Goal: Obtain resource: Obtain resource

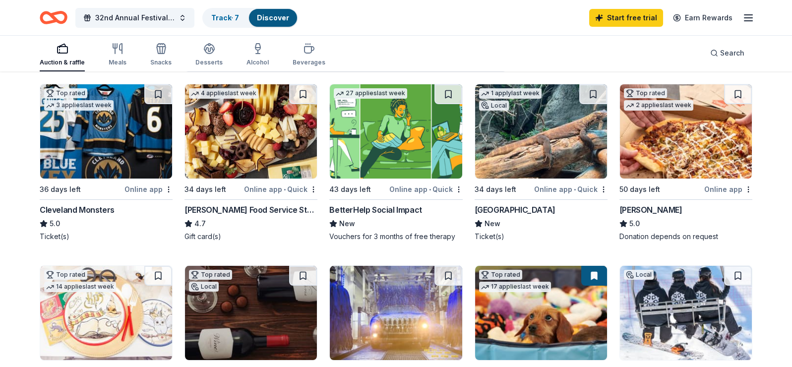
scroll to position [49, 0]
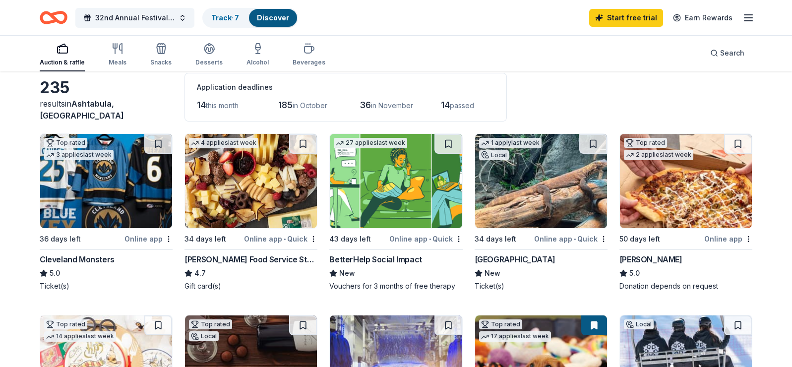
click at [558, 204] on img at bounding box center [541, 181] width 132 height 94
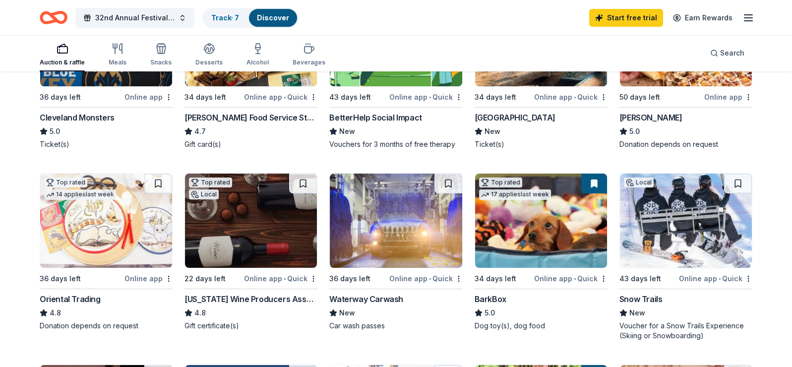
scroll to position [248, 0]
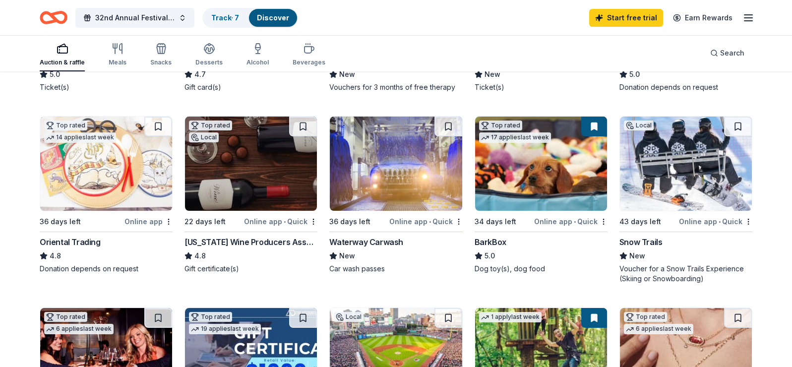
click at [79, 199] on img at bounding box center [106, 163] width 132 height 94
click at [232, 199] on img at bounding box center [251, 163] width 132 height 94
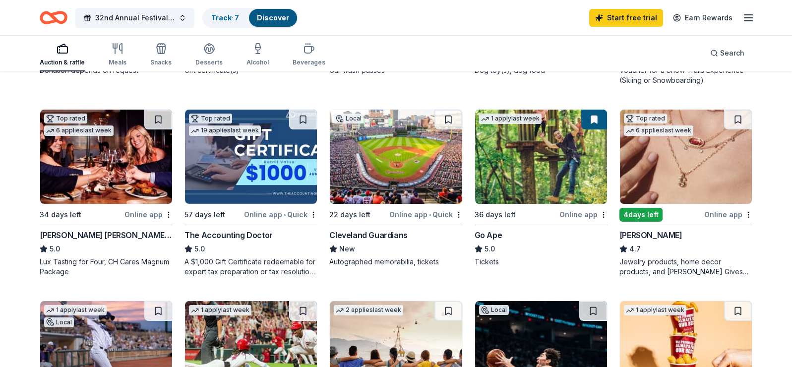
scroll to position [496, 0]
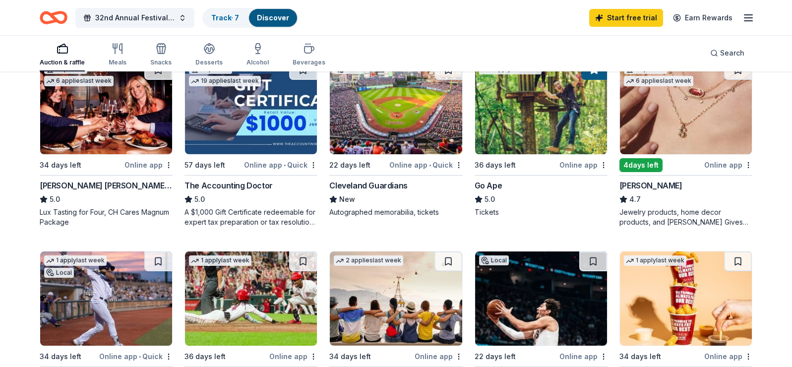
click at [685, 144] on img at bounding box center [686, 107] width 132 height 94
click at [540, 154] on img at bounding box center [541, 107] width 132 height 94
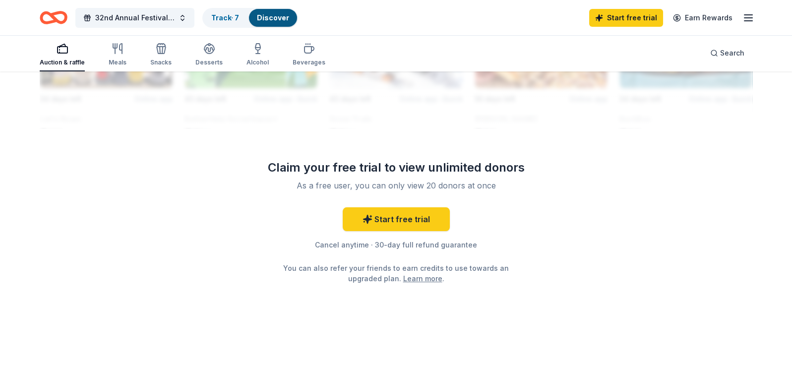
scroll to position [1041, 0]
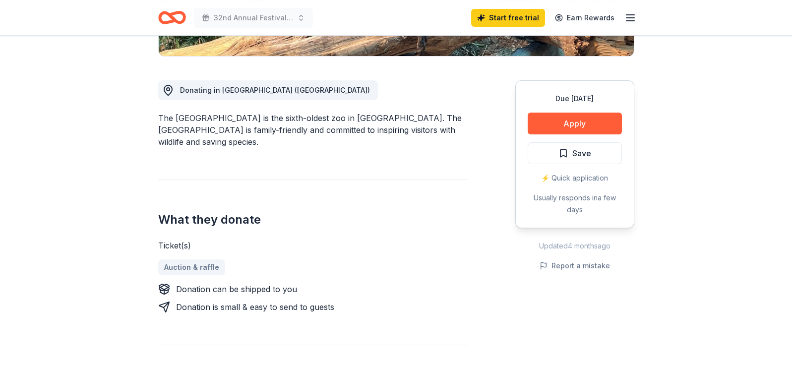
scroll to position [248, 0]
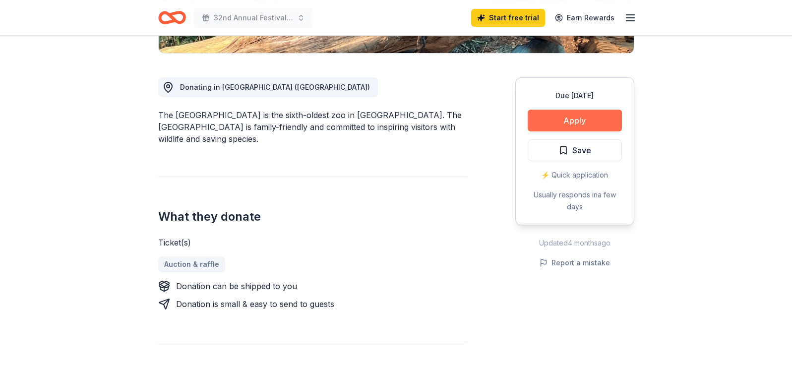
click at [568, 121] on button "Apply" at bounding box center [574, 121] width 94 height 22
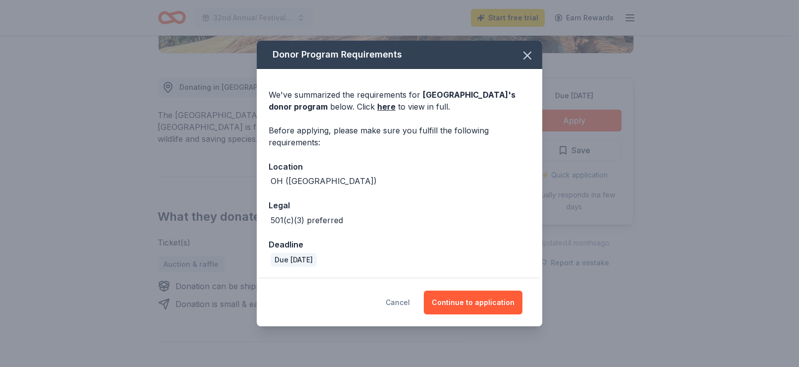
click at [405, 300] on button "Cancel" at bounding box center [398, 302] width 24 height 24
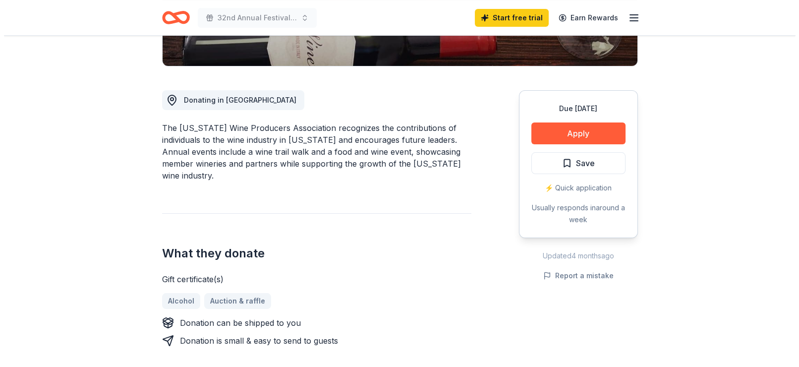
scroll to position [248, 0]
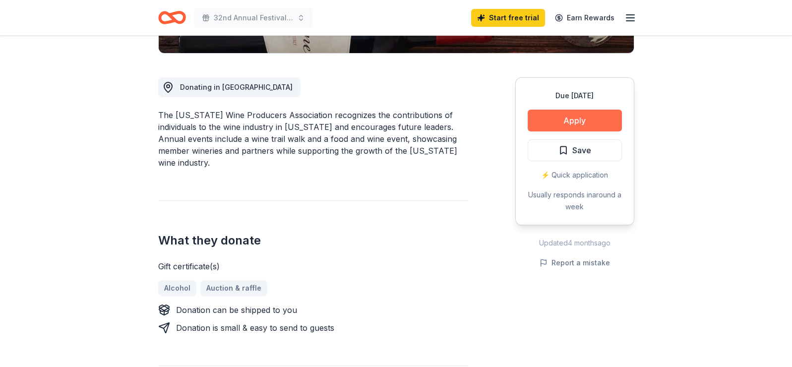
click at [557, 117] on button "Apply" at bounding box center [574, 121] width 94 height 22
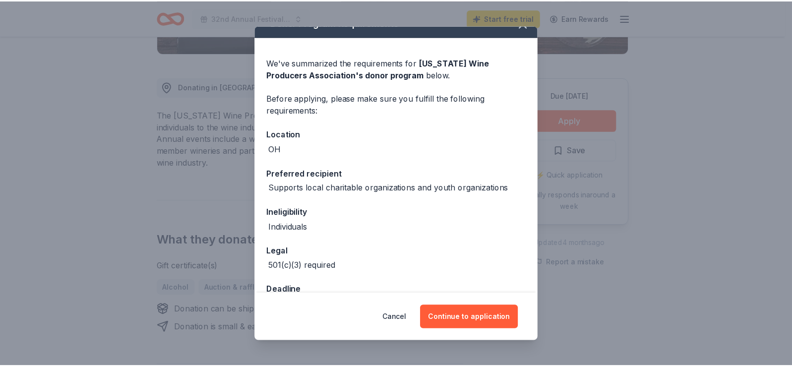
scroll to position [0, 0]
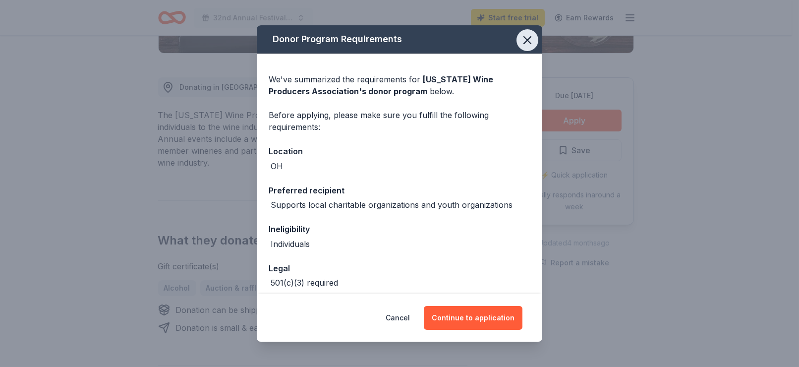
click at [524, 38] on icon "button" at bounding box center [527, 40] width 7 height 7
